Goal: Task Accomplishment & Management: Manage account settings

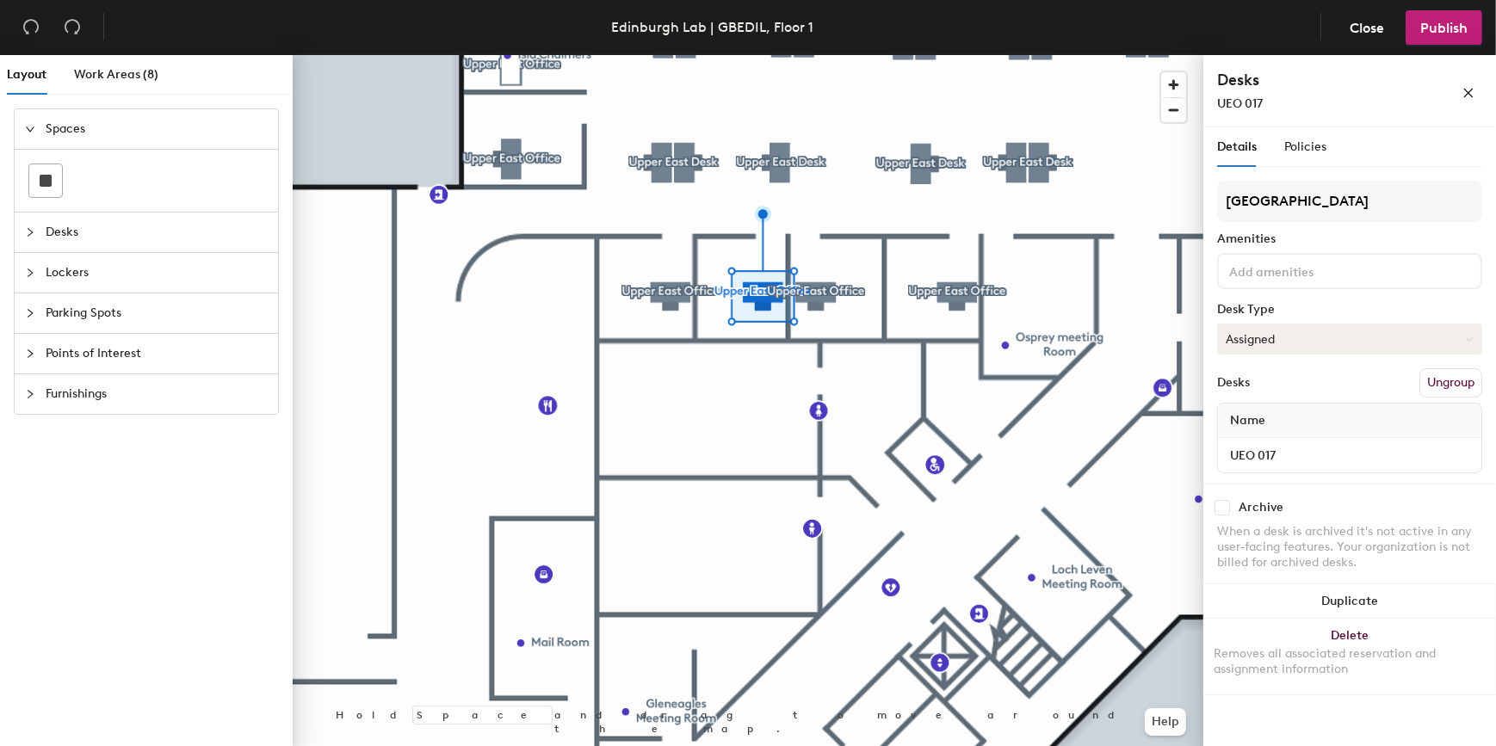
click at [1471, 336] on icon at bounding box center [1470, 340] width 8 height 8
click at [1369, 26] on span "Close" at bounding box center [1367, 28] width 34 height 16
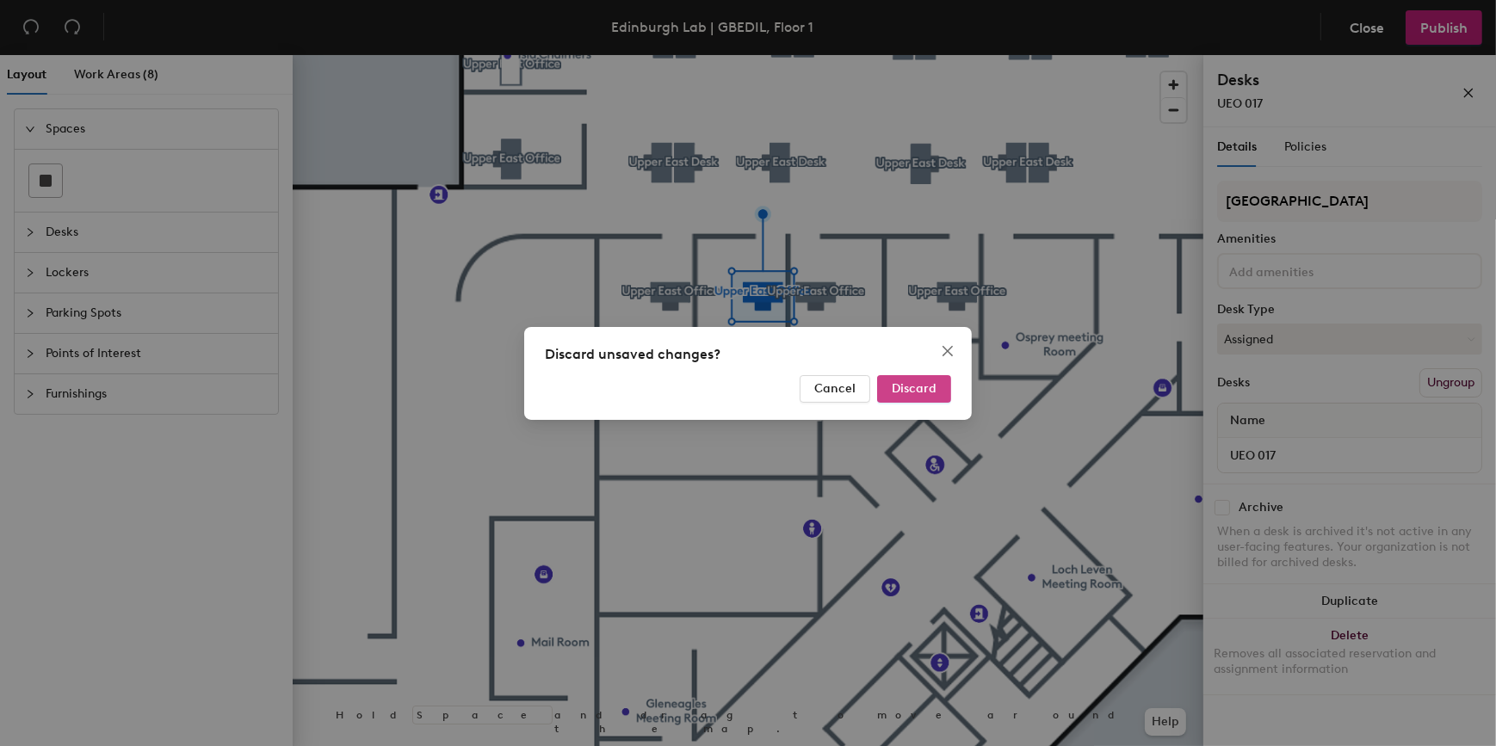
click at [918, 388] on span "Discard" at bounding box center [914, 388] width 45 height 15
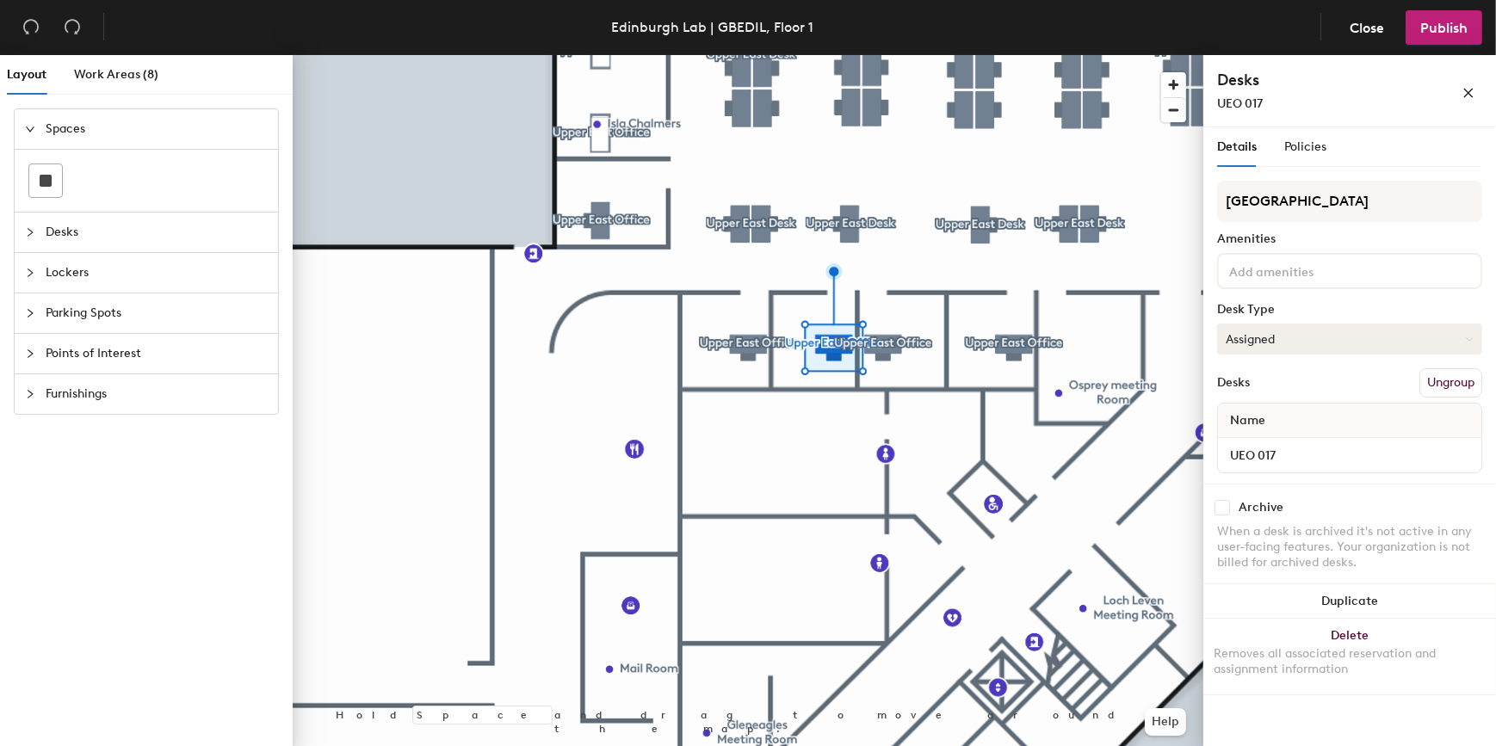
click at [1473, 340] on icon at bounding box center [1470, 340] width 8 height 8
click at [1258, 442] on div "Hoteled" at bounding box center [1304, 444] width 172 height 26
click at [1453, 29] on span "Publish" at bounding box center [1443, 28] width 47 height 16
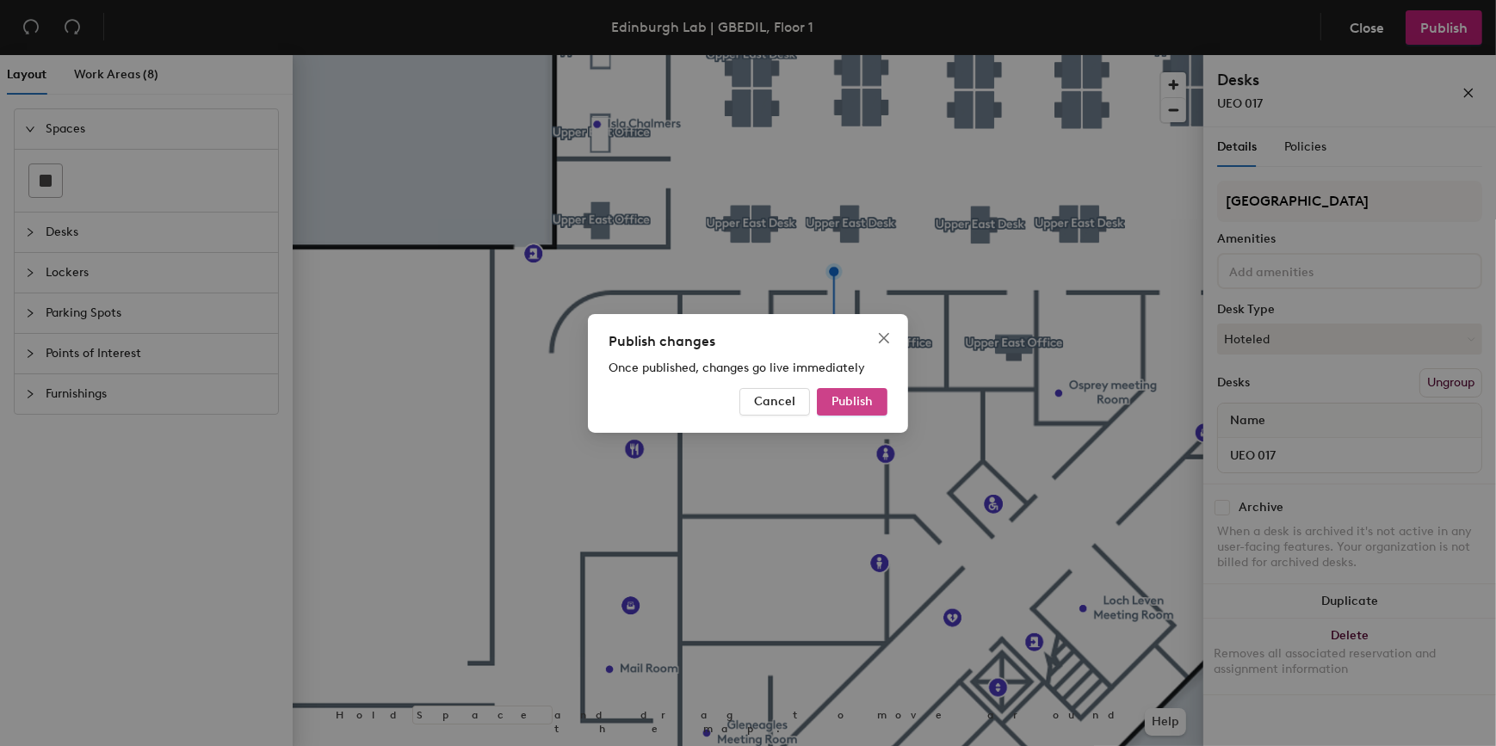
click at [851, 398] on span "Publish" at bounding box center [851, 401] width 41 height 15
